Goal: Task Accomplishment & Management: Manage account settings

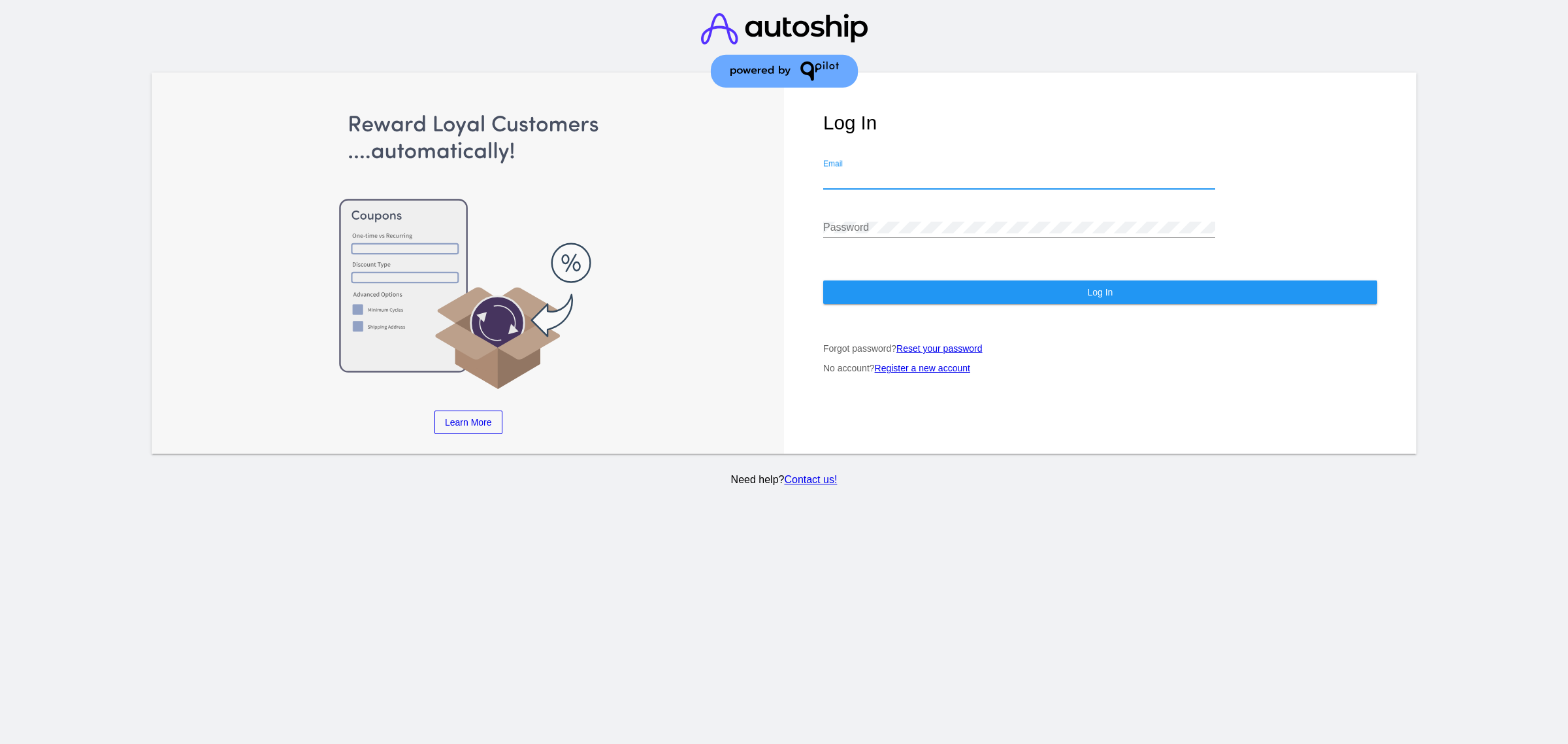
type input "[EMAIL_ADDRESS][DOMAIN_NAME]"
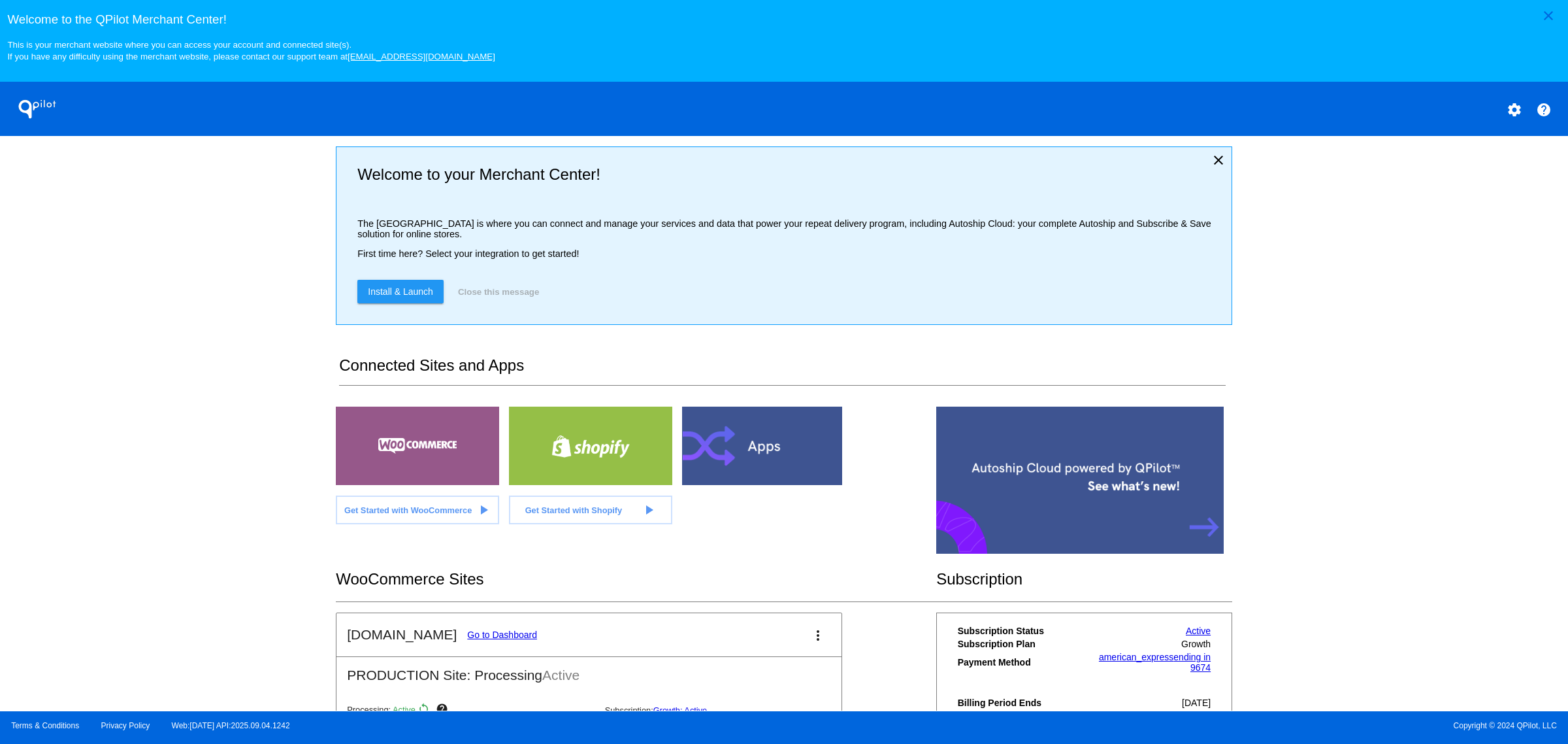
click at [488, 640] on link "Go to Dashboard" at bounding box center [502, 635] width 70 height 11
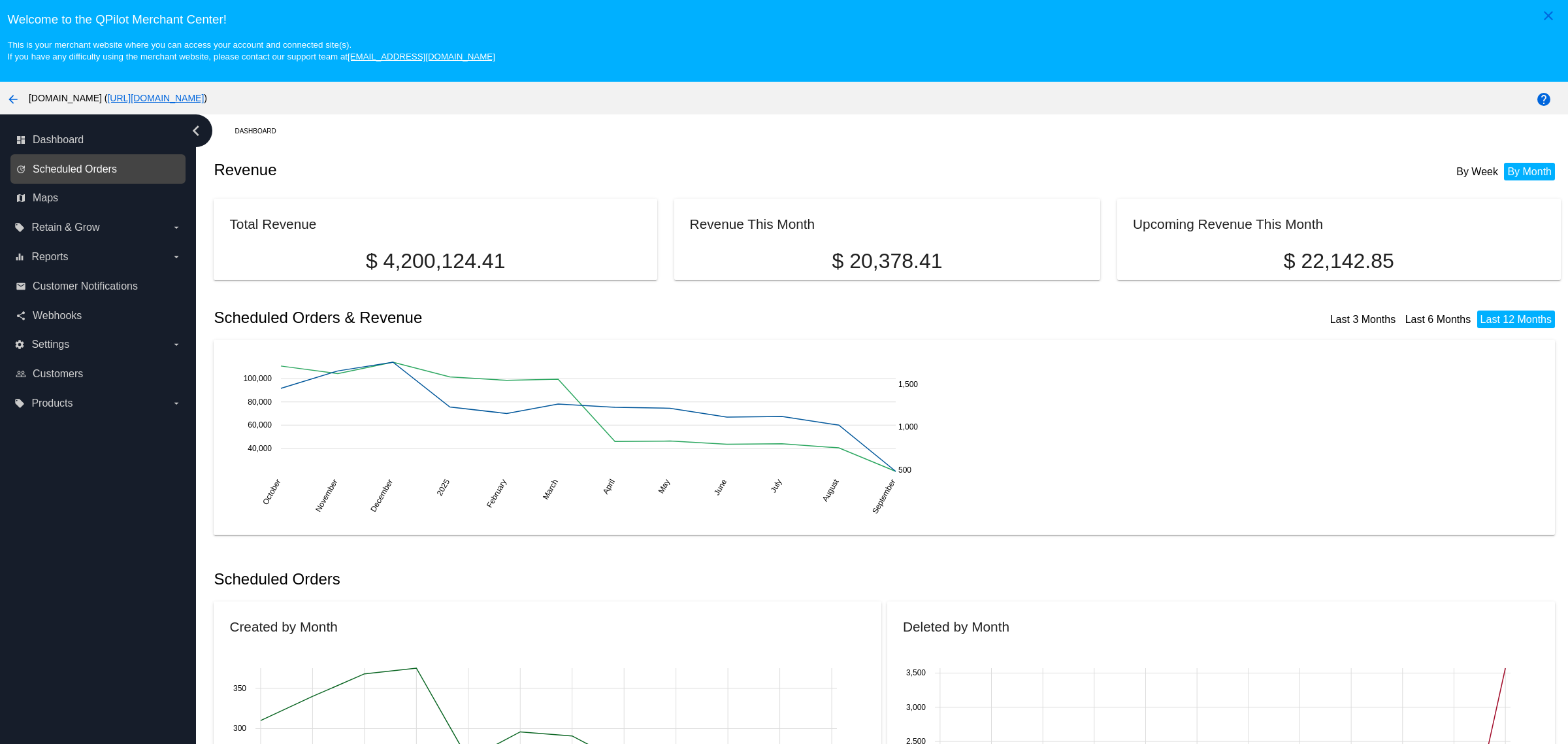
click at [97, 170] on span "Scheduled Orders" at bounding box center [75, 169] width 84 height 12
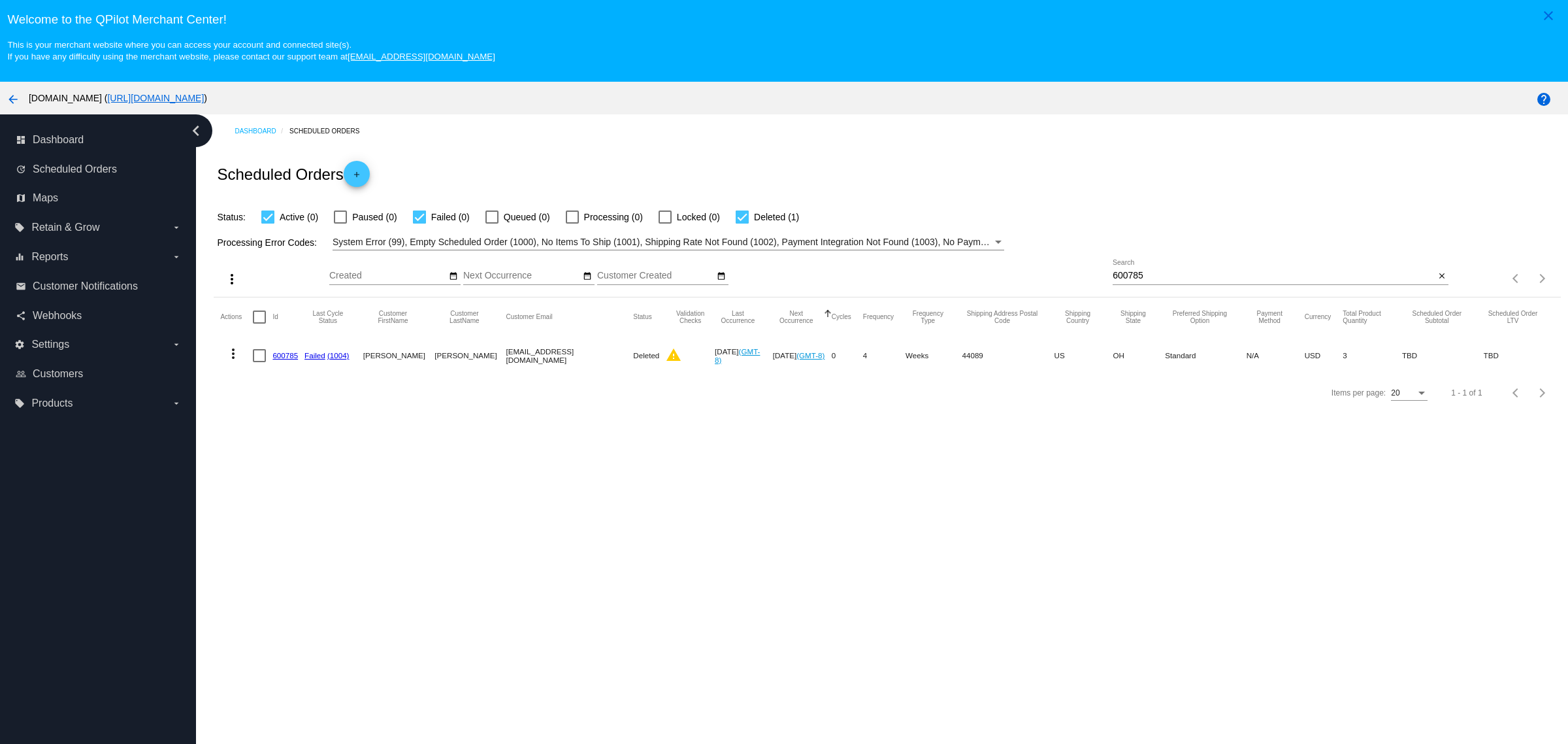
click at [1226, 281] on input "600785" at bounding box center [1273, 276] width 322 height 11
click at [1225, 281] on input "600785" at bounding box center [1273, 276] width 322 height 11
paste input "[EMAIL_ADDRESS][DOMAIN_NAME]"
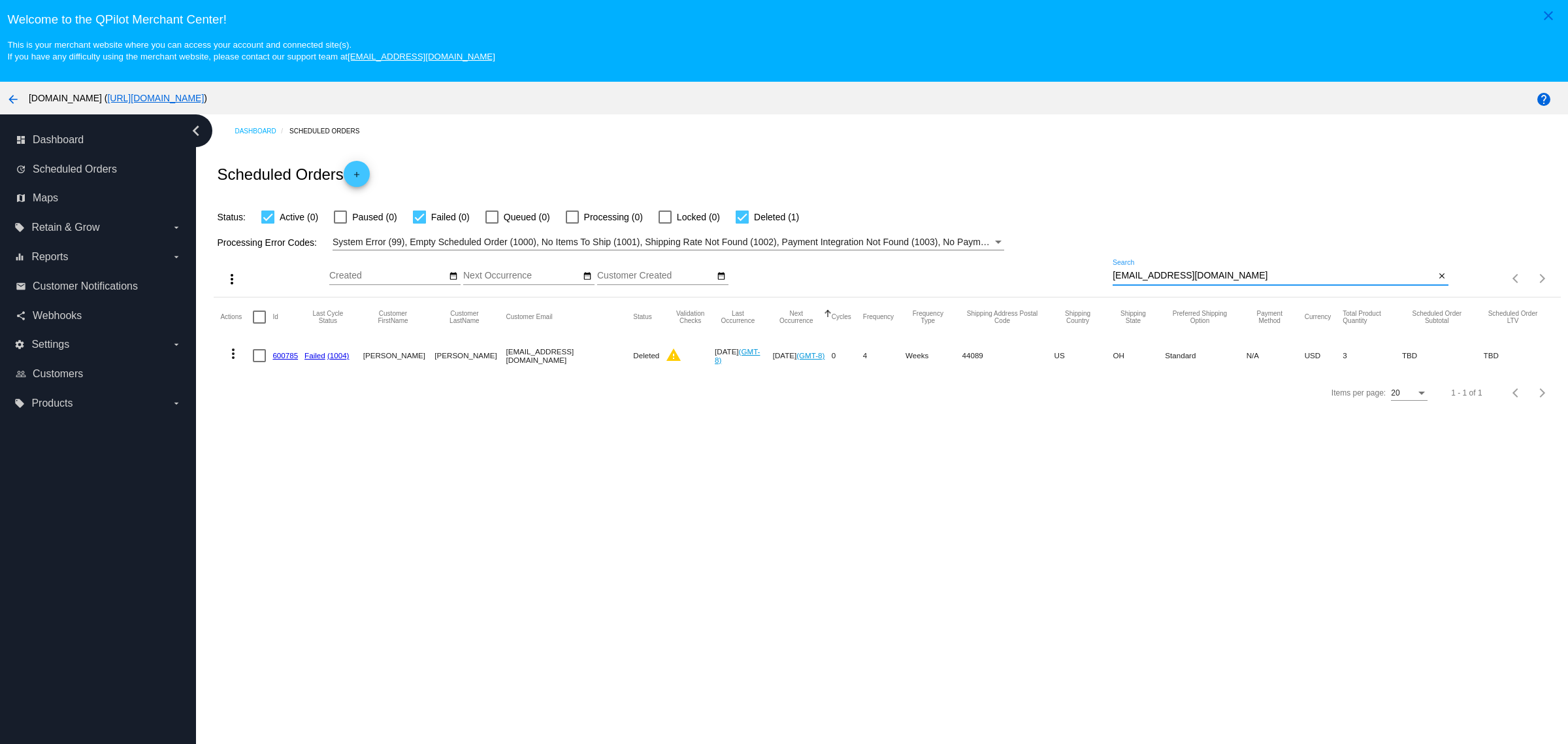
type input "[EMAIL_ADDRESS][DOMAIN_NAME]"
click at [1217, 219] on div "Status: Active (0) Paused (0) Failed (0) Queued (0) Processing (0) Locked (0) D…" at bounding box center [887, 212] width 1346 height 25
click at [256, 320] on div at bounding box center [260, 317] width 13 height 13
click at [258, 324] on input "checkbox" at bounding box center [258, 324] width 1 height 1
checkbox input "true"
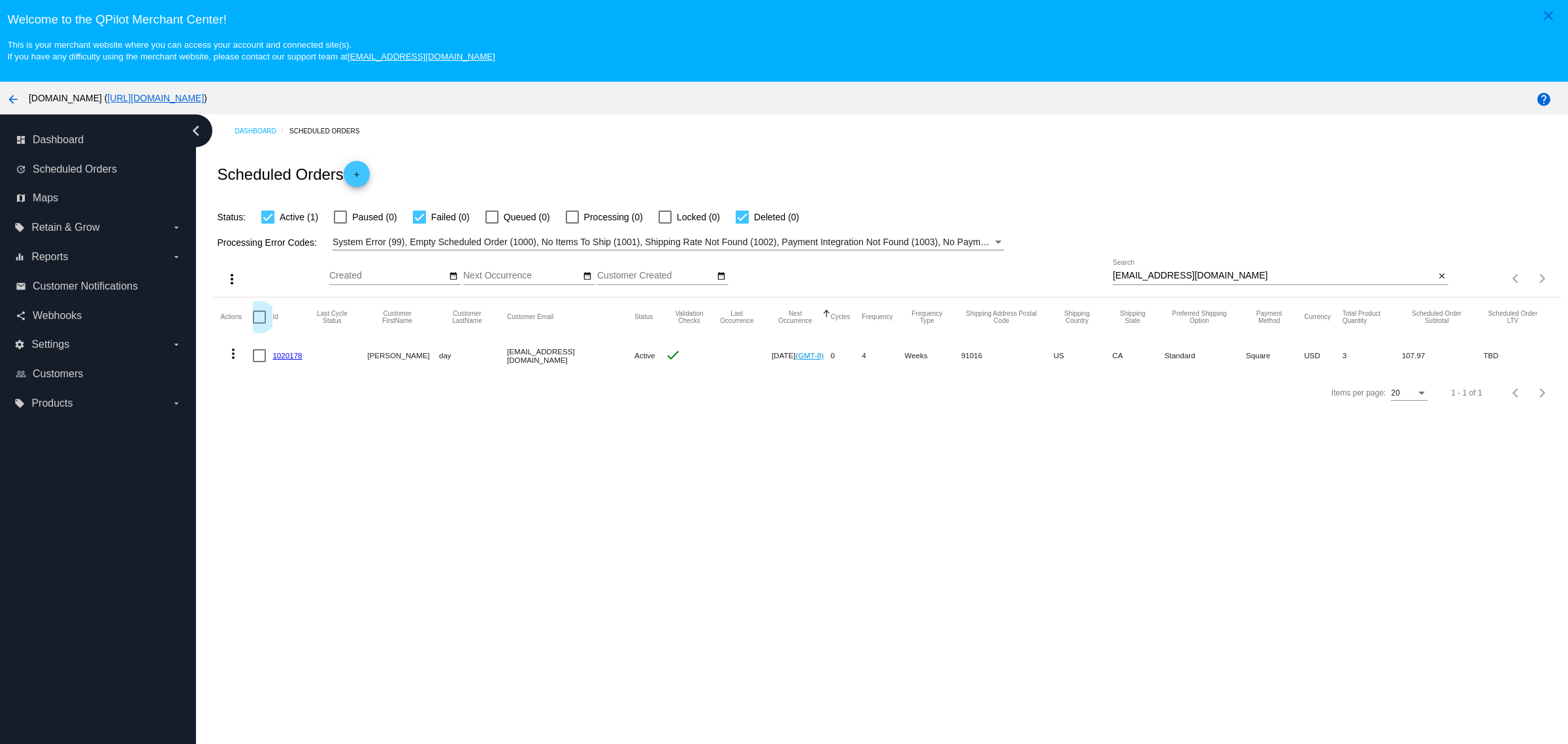
checkbox input "true"
click at [227, 358] on mat-icon "more_vert" at bounding box center [233, 354] width 16 height 16
click at [312, 528] on button "delete Delete" at bounding box center [285, 517] width 130 height 32
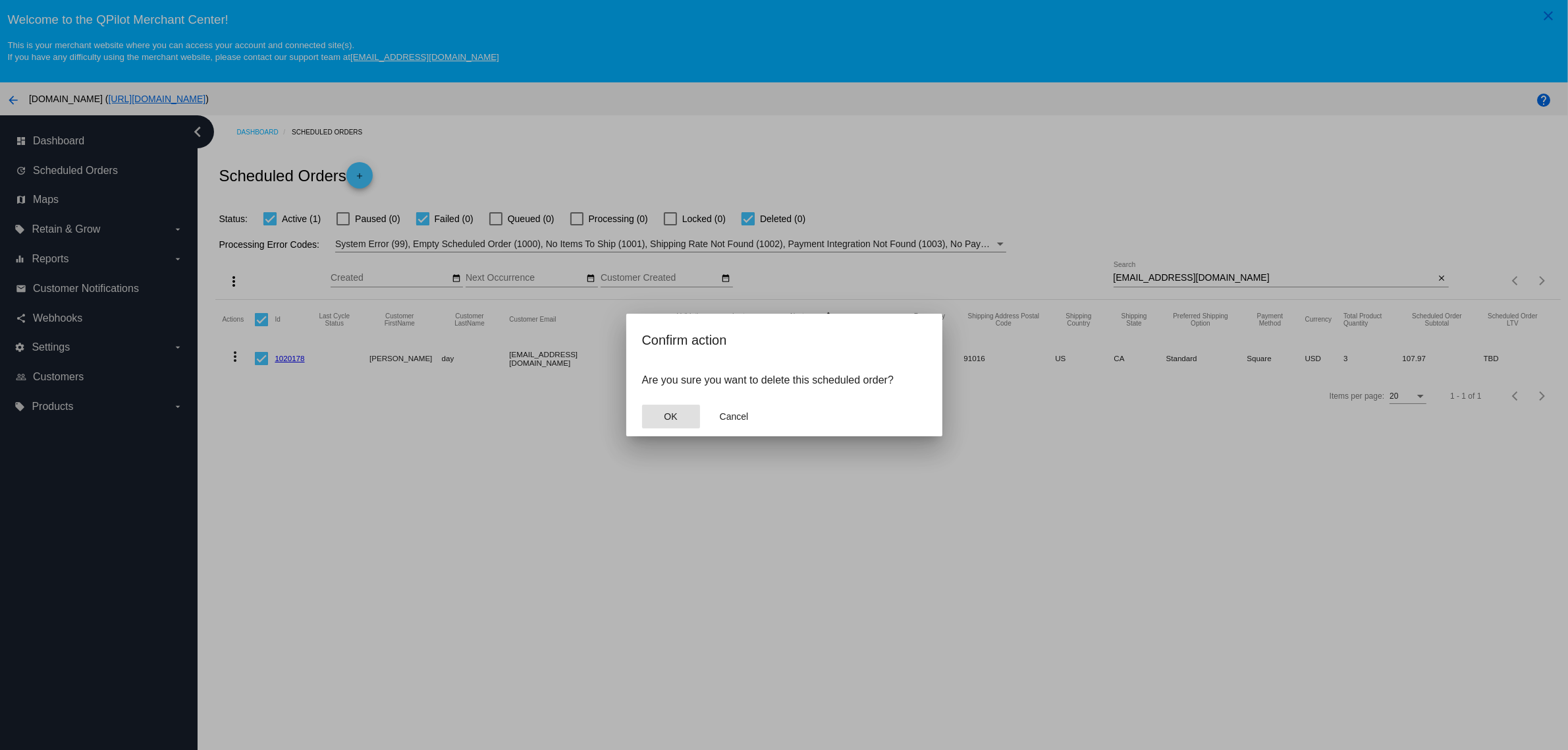
click at [665, 411] on span "OK" at bounding box center [671, 416] width 13 height 11
